Goal: Information Seeking & Learning: Learn about a topic

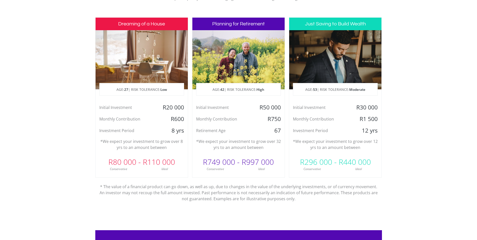
scroll to position [126, 0]
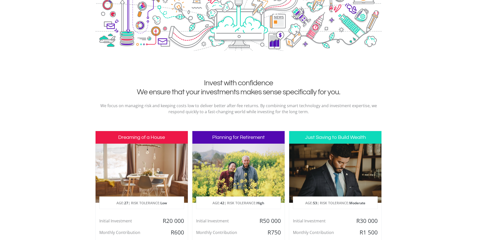
drag, startPoint x: 124, startPoint y: 152, endPoint x: 130, endPoint y: 176, distance: 25.0
click at [124, 153] on div at bounding box center [142, 173] width 92 height 59
click at [133, 193] on div at bounding box center [142, 173] width 92 height 59
click at [139, 206] on p "AGE: [DEMOGRAPHIC_DATA] | RISK TOLERANCE: Low" at bounding box center [142, 203] width 84 height 13
click at [140, 190] on div at bounding box center [142, 173] width 92 height 59
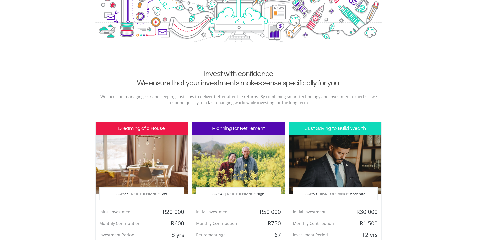
scroll to position [77, 0]
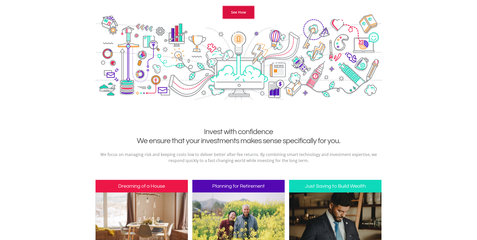
click at [237, 9] on link "See How" at bounding box center [238, 12] width 31 height 13
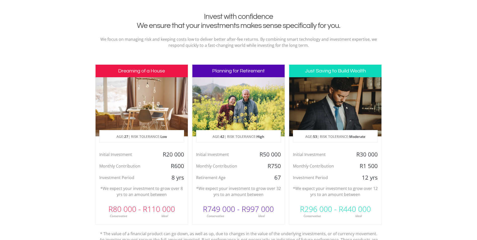
scroll to position [204, 0]
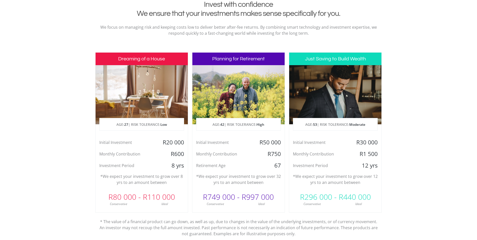
click at [168, 59] on h3 "Dreaming of a House" at bounding box center [142, 59] width 92 height 13
click at [252, 58] on h3 "Planning for Retirement" at bounding box center [239, 59] width 92 height 13
drag, startPoint x: 196, startPoint y: 188, endPoint x: 145, endPoint y: 191, distance: 50.9
click at [195, 188] on div "Planning for Retirement AGE: [DEMOGRAPHIC_DATA] | RISK TOLERANCE: High Initial …" at bounding box center [238, 132] width 93 height 160
click at [136, 196] on div "R80 000 - R110 000" at bounding box center [142, 197] width 92 height 15
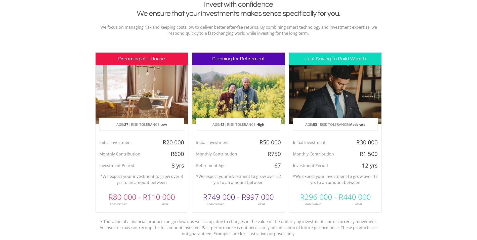
click at [163, 113] on div at bounding box center [142, 94] width 92 height 59
drag, startPoint x: 145, startPoint y: 130, endPoint x: 130, endPoint y: 125, distance: 15.6
click at [144, 129] on p "AGE: [DEMOGRAPHIC_DATA] | RISK TOLERANCE: Low" at bounding box center [142, 124] width 84 height 13
drag, startPoint x: 130, startPoint y: 125, endPoint x: 128, endPoint y: 126, distance: 2.7
click at [128, 126] on p "AGE: [DEMOGRAPHIC_DATA] | RISK TOLERANCE: Low" at bounding box center [142, 124] width 84 height 13
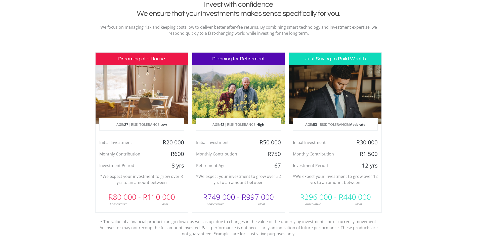
drag, startPoint x: 128, startPoint y: 126, endPoint x: 120, endPoint y: 130, distance: 9.0
click at [120, 130] on p "AGE: [DEMOGRAPHIC_DATA] | RISK TOLERANCE: Low" at bounding box center [142, 124] width 84 height 13
click at [126, 124] on span "27" at bounding box center [126, 124] width 4 height 5
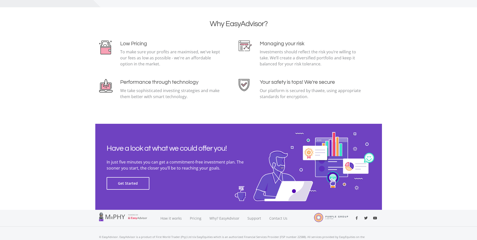
scroll to position [1060, 0]
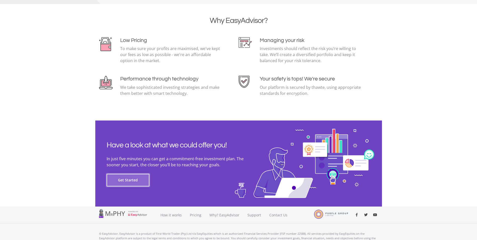
click at [139, 181] on button "Get Started" at bounding box center [128, 180] width 43 height 13
